Goal: Information Seeking & Learning: Learn about a topic

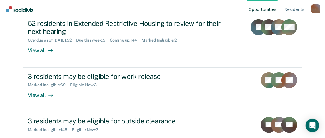
scroll to position [198, 0]
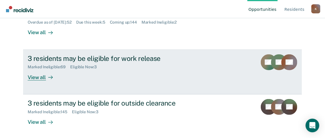
click at [134, 58] on div "3 residents may be eligible for work release" at bounding box center [128, 58] width 200 height 8
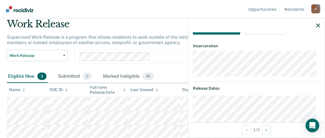
scroll to position [140, 0]
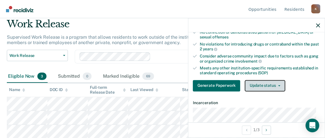
click at [281, 86] on button "Update status" at bounding box center [265, 85] width 40 height 11
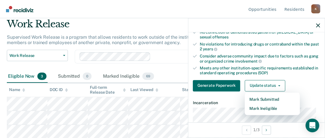
click at [234, 11] on nav "Opportunities Resident s [PERSON_NAME][EMAIL_ADDRESS][PERSON_NAME][DOMAIN_NAME]…" at bounding box center [163, 9] width 316 height 18
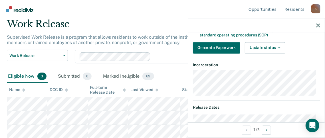
scroll to position [168, 0]
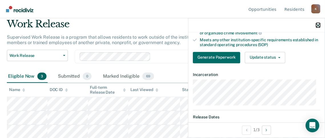
click at [317, 27] on icon "button" at bounding box center [318, 25] width 4 height 4
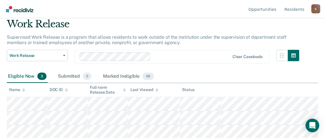
scroll to position [0, 0]
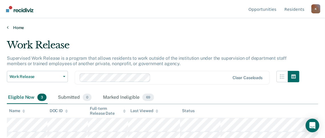
click at [9, 28] on link "Home" at bounding box center [162, 27] width 311 height 5
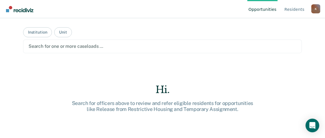
click at [48, 45] on div at bounding box center [163, 46] width 268 height 7
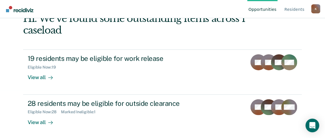
scroll to position [38, 0]
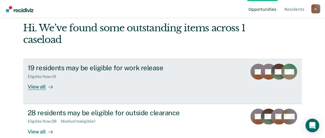
click at [32, 87] on div "View all" at bounding box center [44, 84] width 32 height 11
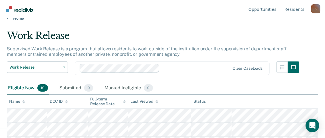
scroll to position [19, 0]
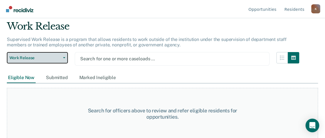
click at [63, 61] on button "Work Release" at bounding box center [37, 57] width 61 height 11
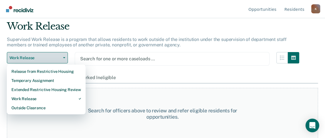
click at [63, 61] on button "Work Release" at bounding box center [37, 57] width 61 height 11
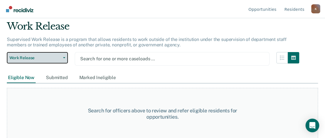
scroll to position [20, 0]
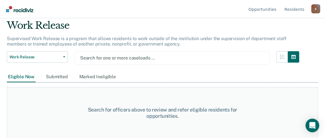
scroll to position [20, 0]
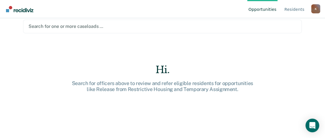
click at [65, 28] on div at bounding box center [163, 26] width 268 height 7
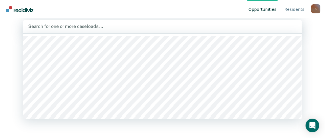
click at [65, 27] on div at bounding box center [162, 26] width 268 height 7
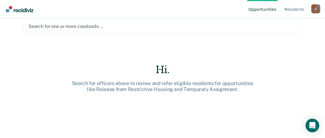
scroll to position [0, 0]
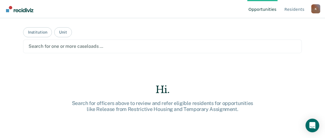
click at [40, 37] on main "Institution Unit Search for one or more caseloads … Hi. Search for officers abo…" at bounding box center [162, 71] width 292 height 106
click at [40, 34] on button "Institution" at bounding box center [37, 32] width 29 height 10
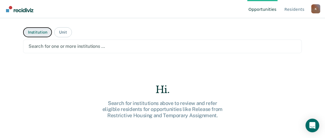
click at [32, 30] on button "Institution" at bounding box center [37, 32] width 29 height 10
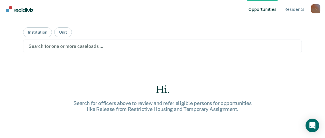
click at [63, 45] on div at bounding box center [163, 46] width 268 height 7
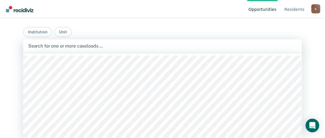
scroll to position [57, 0]
click at [67, 43] on div at bounding box center [162, 46] width 268 height 7
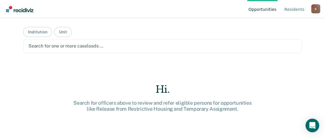
click at [67, 43] on div at bounding box center [163, 46] width 268 height 7
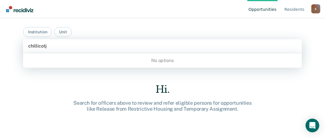
type input "chillicot"
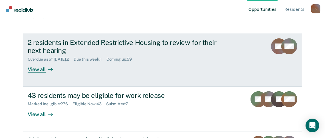
scroll to position [198, 0]
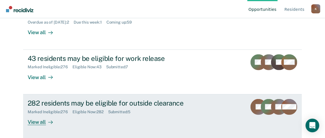
click at [169, 99] on div "282 residents may be eligible for outside clearance" at bounding box center [128, 103] width 200 height 8
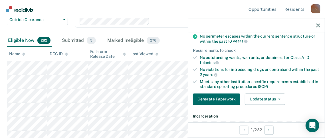
scroll to position [95, 0]
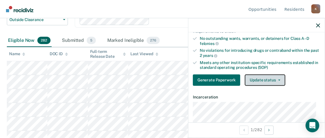
click at [278, 80] on icon "button" at bounding box center [279, 80] width 2 height 1
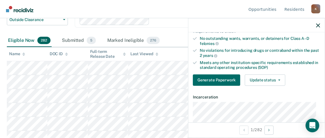
click at [215, 8] on nav "Opportunities Resident s [PERSON_NAME][EMAIL_ADDRESS][PERSON_NAME][DOMAIN_NAME]…" at bounding box center [163, 9] width 316 height 18
